Goal: Task Accomplishment & Management: Complete application form

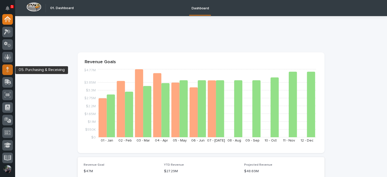
click at [7, 70] on icon at bounding box center [7, 71] width 3 height 3
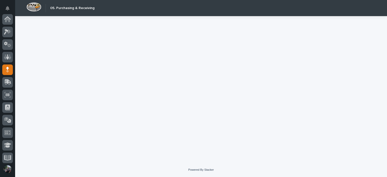
scroll to position [50, 0]
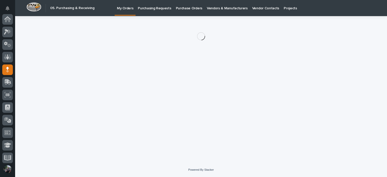
scroll to position [50, 0]
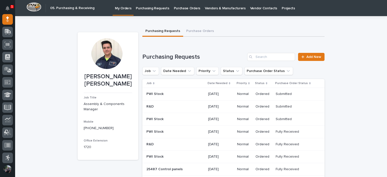
click at [174, 122] on div "PWI Stock PWI Stock" at bounding box center [176, 119] width 58 height 8
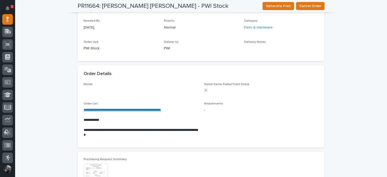
scroll to position [222, 0]
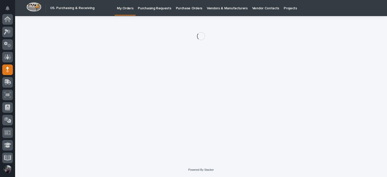
scroll to position [50, 0]
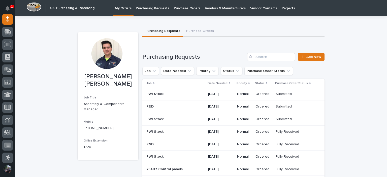
click at [233, 110] on td "[DATE]" at bounding box center [220, 107] width 29 height 13
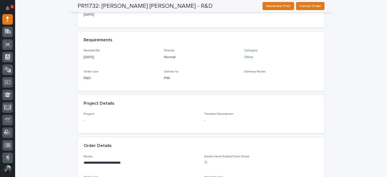
scroll to position [218, 0]
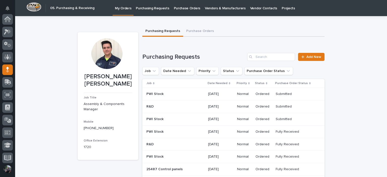
scroll to position [50, 0]
click at [254, 92] on td "Ordered" at bounding box center [264, 94] width 20 height 13
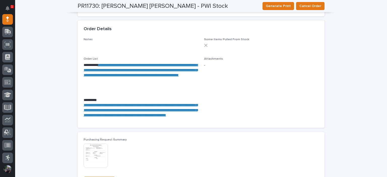
scroll to position [269, 0]
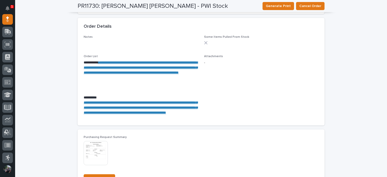
click at [138, 73] on link "**********" at bounding box center [142, 68] width 116 height 14
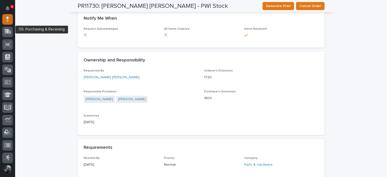
scroll to position [0, 0]
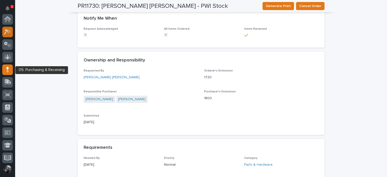
click at [5, 30] on icon at bounding box center [6, 32] width 5 height 6
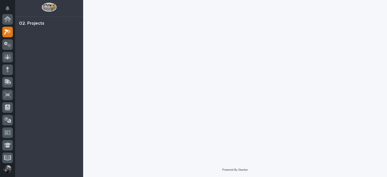
scroll to position [13, 0]
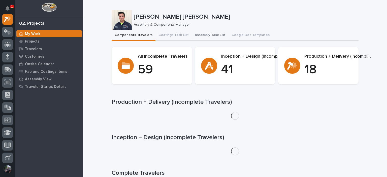
click at [199, 33] on button "Assembly Task List" at bounding box center [210, 35] width 37 height 11
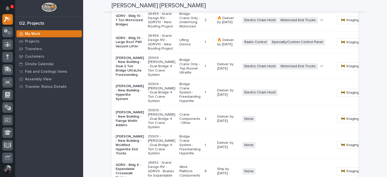
scroll to position [460, 0]
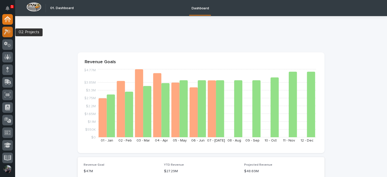
click at [8, 30] on icon at bounding box center [7, 32] width 7 height 6
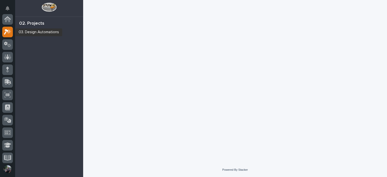
scroll to position [13, 0]
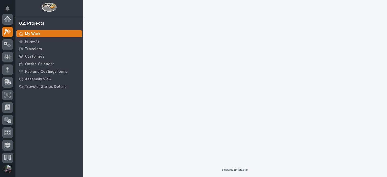
scroll to position [13, 0]
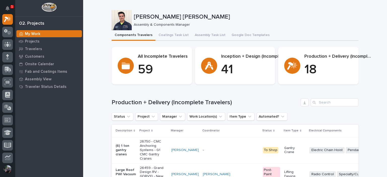
click at [196, 35] on button "Assembly Task List" at bounding box center [210, 35] width 37 height 11
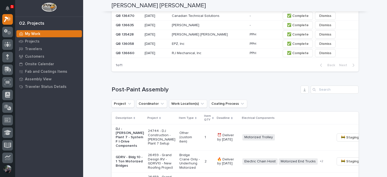
scroll to position [336, 0]
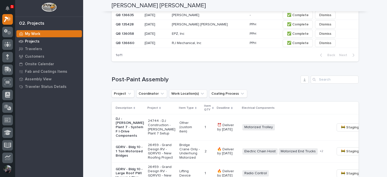
click at [34, 41] on p "Projects" at bounding box center [32, 41] width 15 height 5
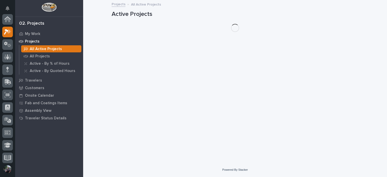
scroll to position [13, 0]
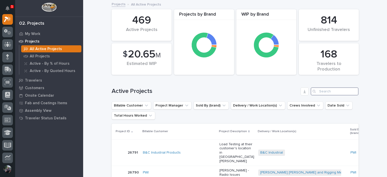
click at [326, 91] on input "Search" at bounding box center [335, 92] width 48 height 8
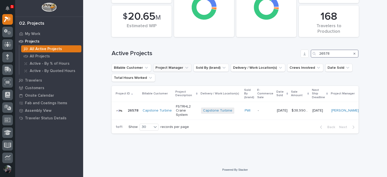
scroll to position [41, 0]
type input "26578"
click at [184, 109] on p "FSTRHL2 Crane System" at bounding box center [186, 111] width 21 height 13
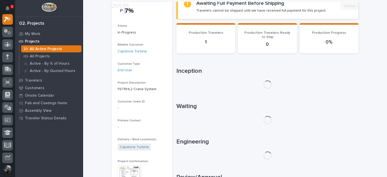
scroll to position [101, 0]
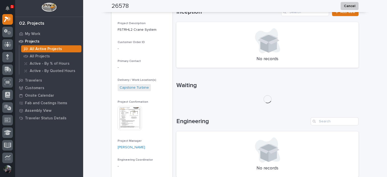
click at [127, 111] on img at bounding box center [130, 118] width 24 height 24
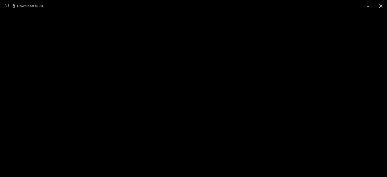
click at [383, 6] on button "Close gallery" at bounding box center [381, 6] width 13 height 12
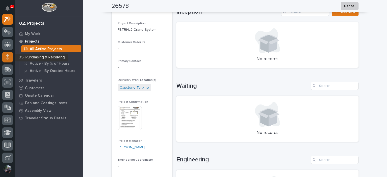
click at [9, 57] on icon at bounding box center [7, 57] width 3 height 6
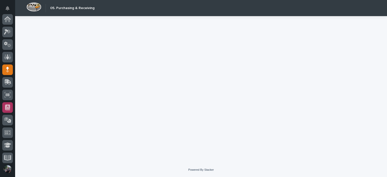
scroll to position [50, 0]
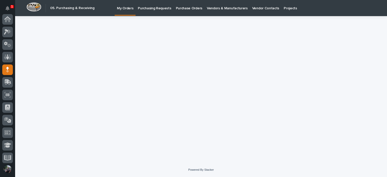
scroll to position [50, 0]
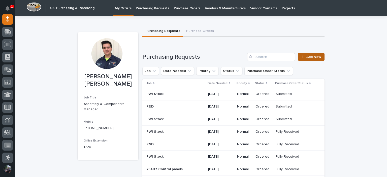
click at [314, 57] on span "Add New" at bounding box center [314, 57] width 15 height 4
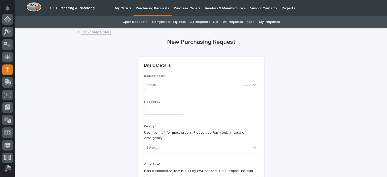
scroll to position [50, 0]
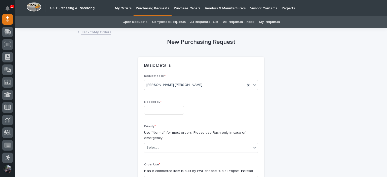
click at [156, 109] on input "text" at bounding box center [164, 110] width 40 height 9
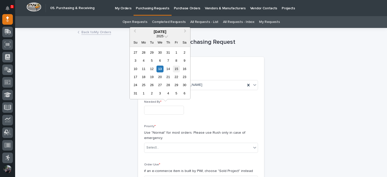
click at [176, 71] on div "15" at bounding box center [176, 69] width 7 height 7
type input "**********"
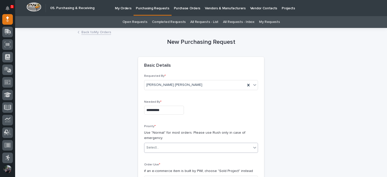
click at [175, 145] on div "Select..." at bounding box center [198, 148] width 107 height 8
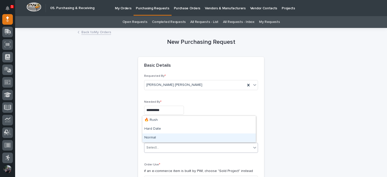
click at [169, 135] on div "Normal" at bounding box center [198, 138] width 113 height 9
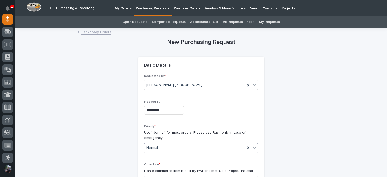
scroll to position [101, 0]
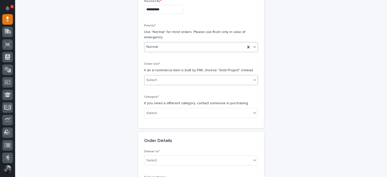
click at [176, 81] on div "Select..." at bounding box center [198, 80] width 107 height 8
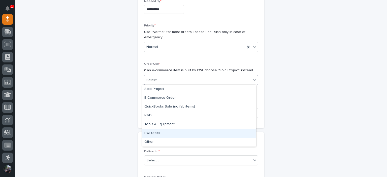
click at [174, 132] on div "PWI Stock" at bounding box center [198, 133] width 113 height 9
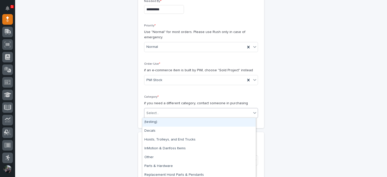
click at [163, 114] on div "Select..." at bounding box center [198, 113] width 107 height 8
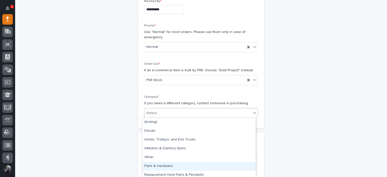
click at [170, 165] on div "Parts & Hardware" at bounding box center [198, 166] width 113 height 9
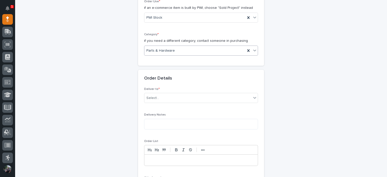
scroll to position [202, 0]
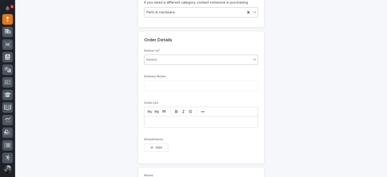
click at [159, 62] on div "Select..." at bounding box center [198, 60] width 107 height 8
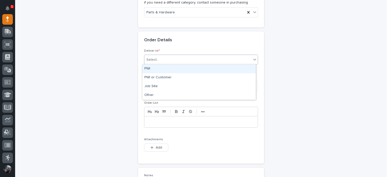
click at [163, 69] on div "PWI" at bounding box center [198, 69] width 113 height 9
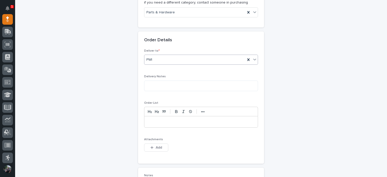
click at [164, 122] on p at bounding box center [201, 122] width 106 height 5
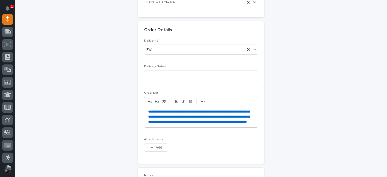
click at [146, 112] on div "**********" at bounding box center [201, 116] width 113 height 21
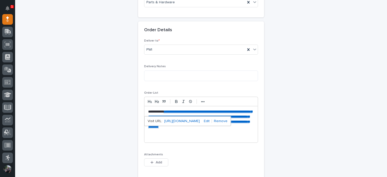
click at [219, 137] on p "**********" at bounding box center [201, 124] width 106 height 30
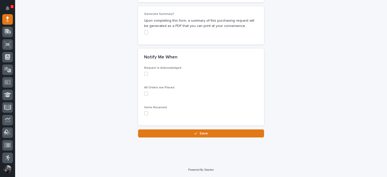
scroll to position [459, 0]
click at [141, 113] on div "Request is Acknowledged All Orders are Placed Items Received" at bounding box center [201, 95] width 126 height 59
click at [144, 113] on span at bounding box center [146, 113] width 4 height 4
click at [190, 135] on button "Save" at bounding box center [201, 134] width 126 height 8
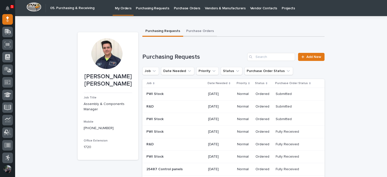
click at [192, 26] on button "Purchase Orders" at bounding box center [200, 31] width 34 height 11
